Goal: Task Accomplishment & Management: Manage account settings

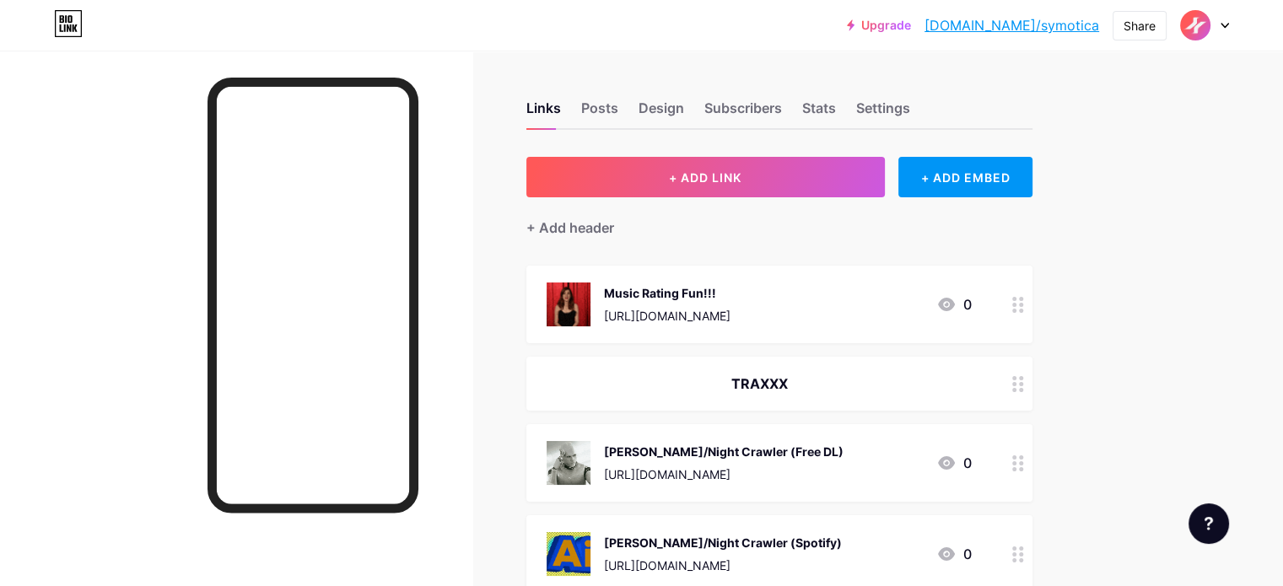
click at [1198, 25] on img at bounding box center [1195, 25] width 27 height 27
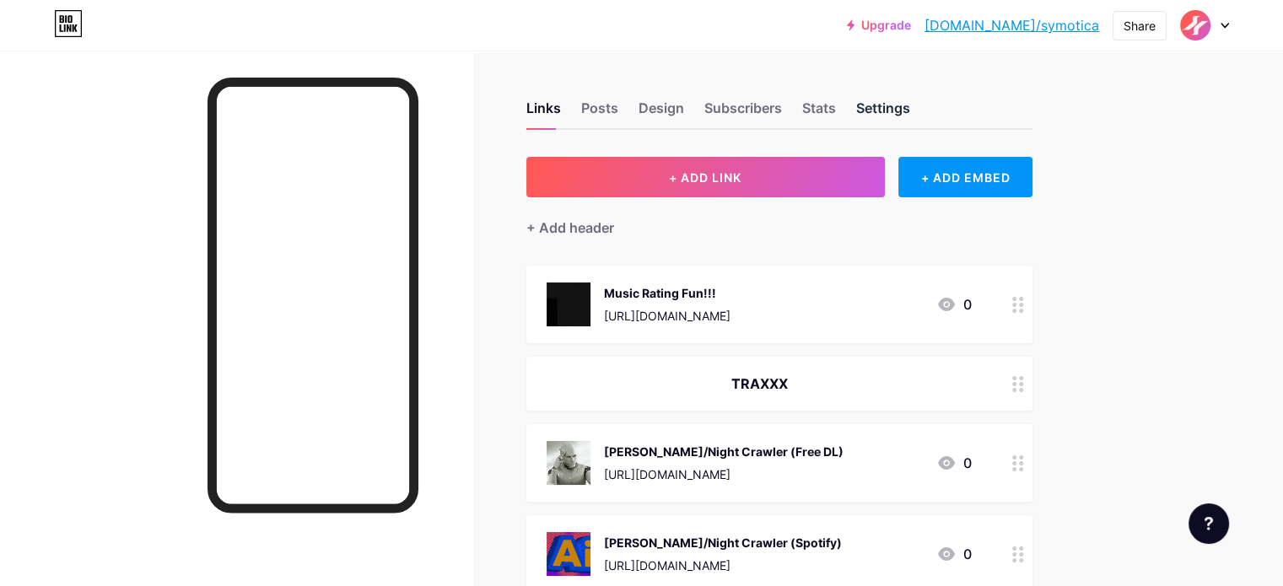
click at [910, 104] on div "Settings" at bounding box center [883, 113] width 54 height 30
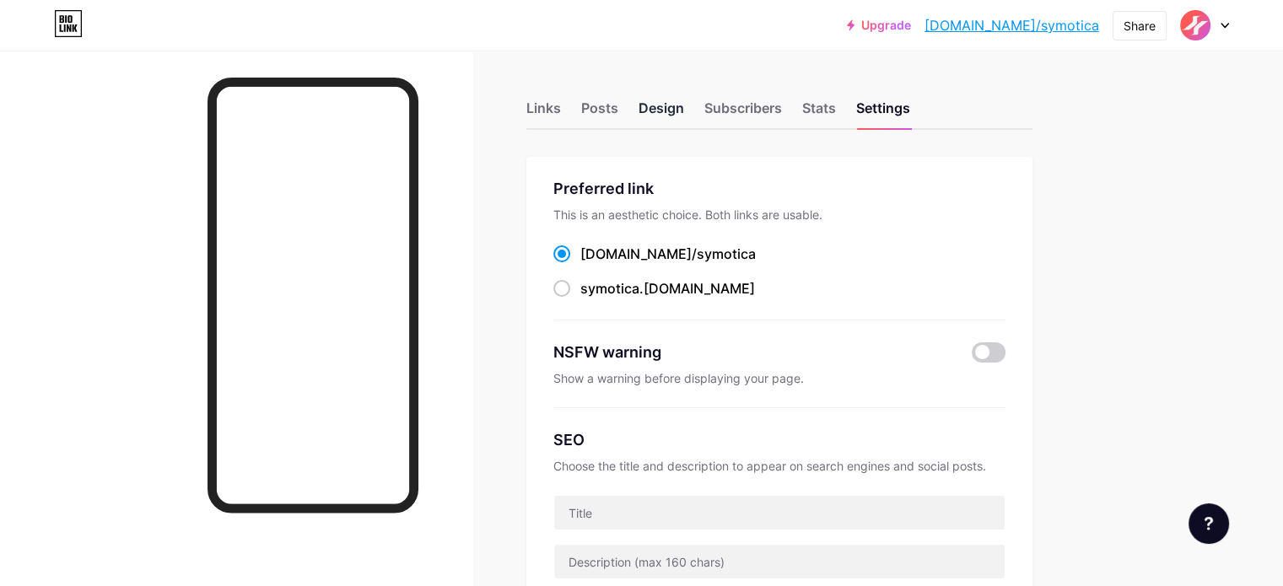
click at [684, 109] on div "Design" at bounding box center [662, 113] width 46 height 30
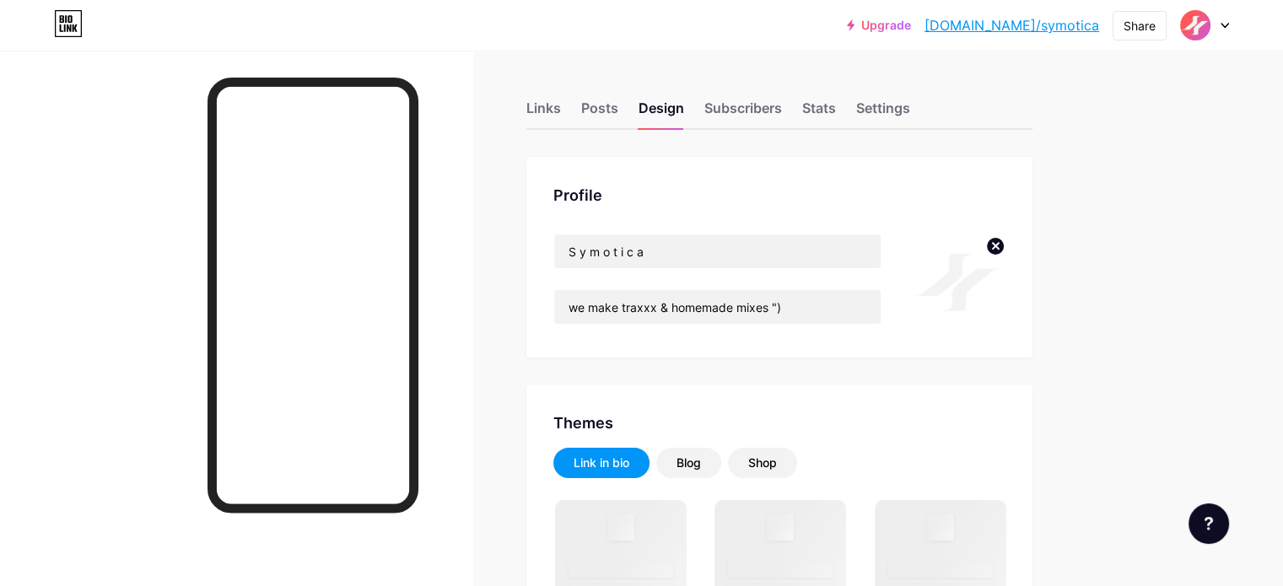
click at [1005, 242] on circle at bounding box center [995, 246] width 19 height 19
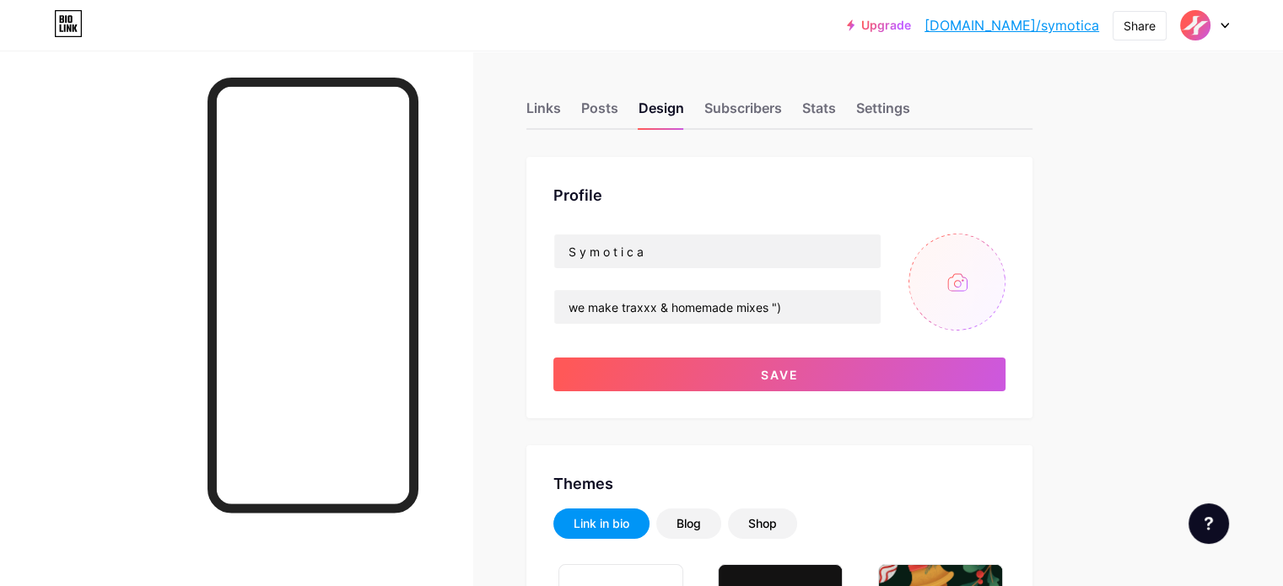
click at [1006, 289] on input "file" at bounding box center [957, 282] width 97 height 97
type input "#000000"
type input "#292929"
type input "#dedede"
type input "C:\fakepath\Symotica Round Black Glitch.gif"
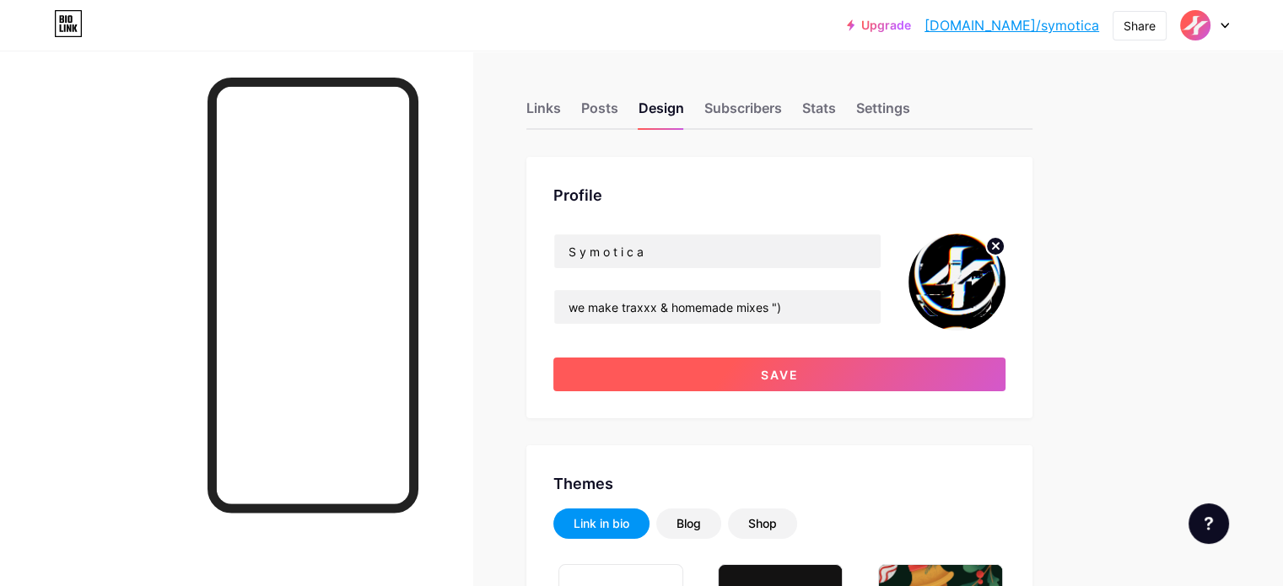
click at [871, 367] on button "Save" at bounding box center [780, 375] width 452 height 34
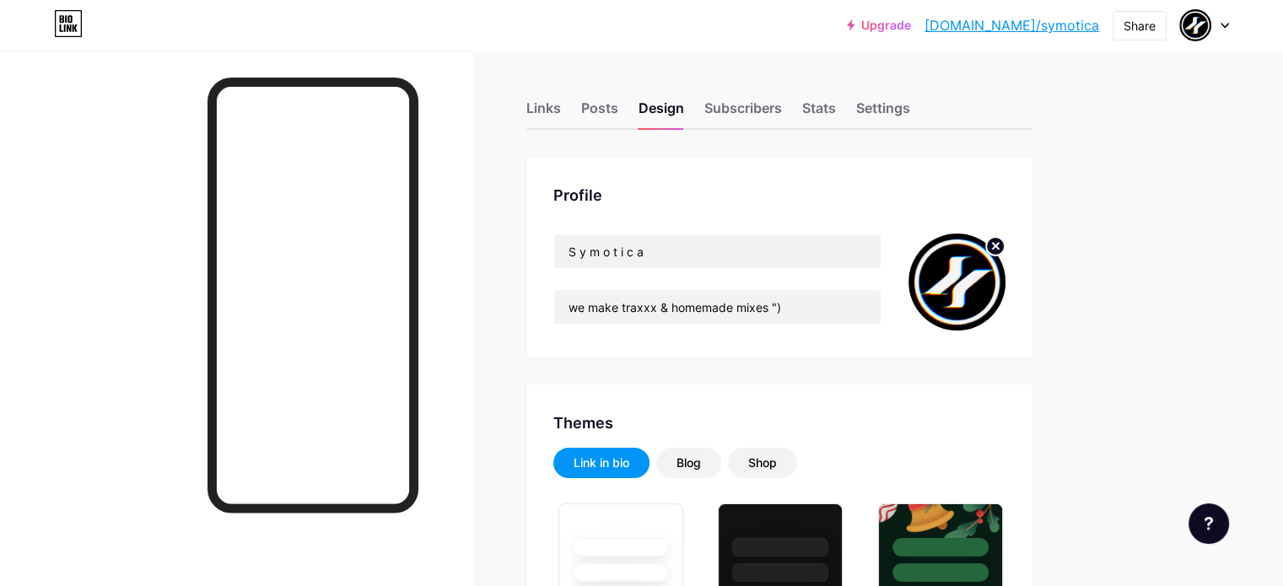
click at [1046, 24] on link "[DOMAIN_NAME]/symotica" at bounding box center [1012, 25] width 175 height 20
